Goal: Information Seeking & Learning: Understand process/instructions

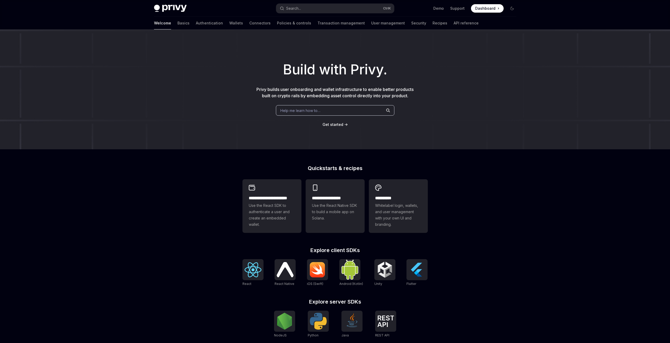
type textarea "*"
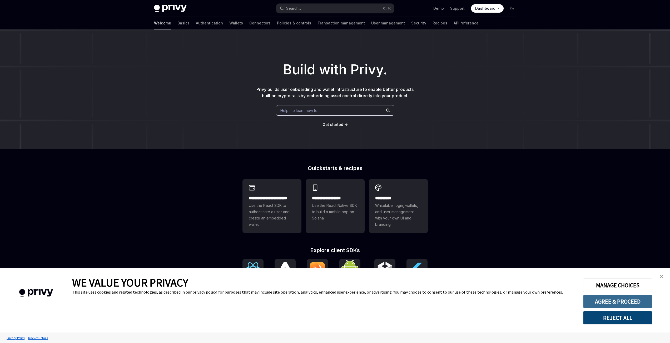
click at [630, 301] on button "AGREE & PROCEED" at bounding box center [617, 302] width 69 height 14
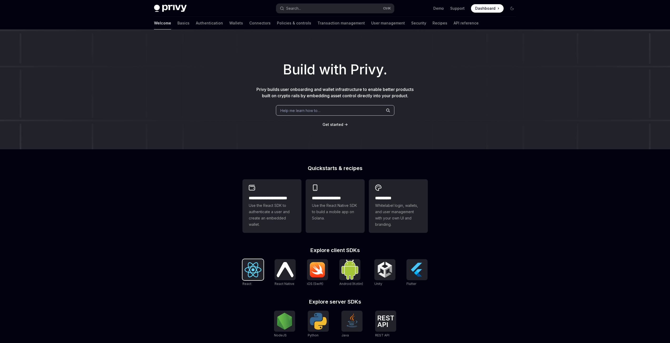
click at [250, 269] on img at bounding box center [253, 270] width 17 height 15
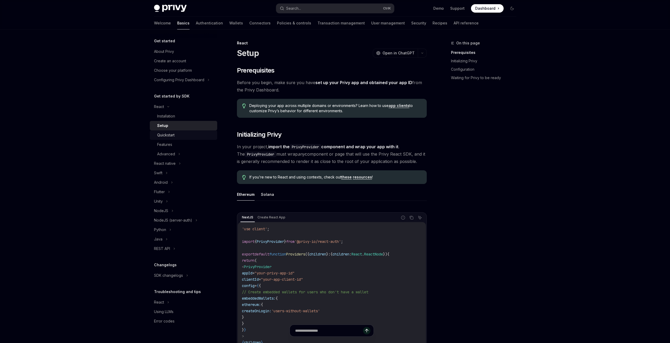
click at [168, 133] on div "Quickstart" at bounding box center [165, 135] width 17 height 6
type textarea "*"
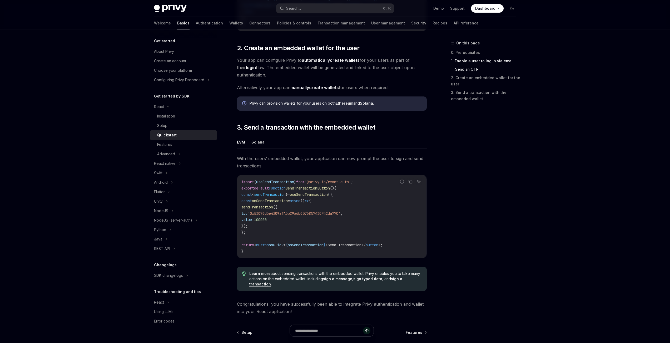
scroll to position [368, 0]
click at [289, 184] on span "useSendTransaction" at bounding box center [275, 181] width 38 height 5
copy span "useSendTransaction"
click at [272, 196] on span "sendTransaction" at bounding box center [270, 194] width 32 height 5
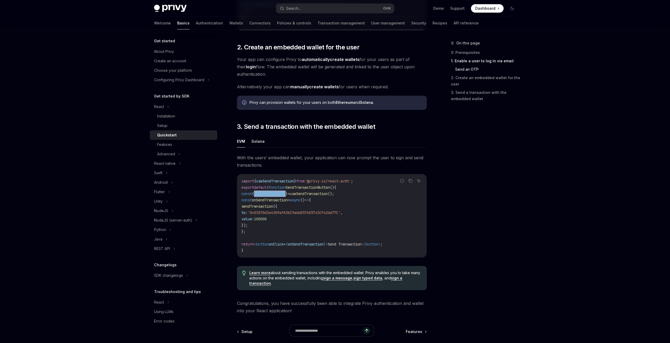
click at [272, 196] on span "sendTransaction" at bounding box center [270, 194] width 32 height 5
drag, startPoint x: 245, startPoint y: 195, endPoint x: 352, endPoint y: 195, distance: 107.1
click at [352, 195] on code "import { useSendTransaction } from '@privy-io/react-auth' ; export default func…" at bounding box center [331, 216] width 181 height 76
copy span "const { sendTransaction } = useSendTransaction ();"
